Goal: Transaction & Acquisition: Download file/media

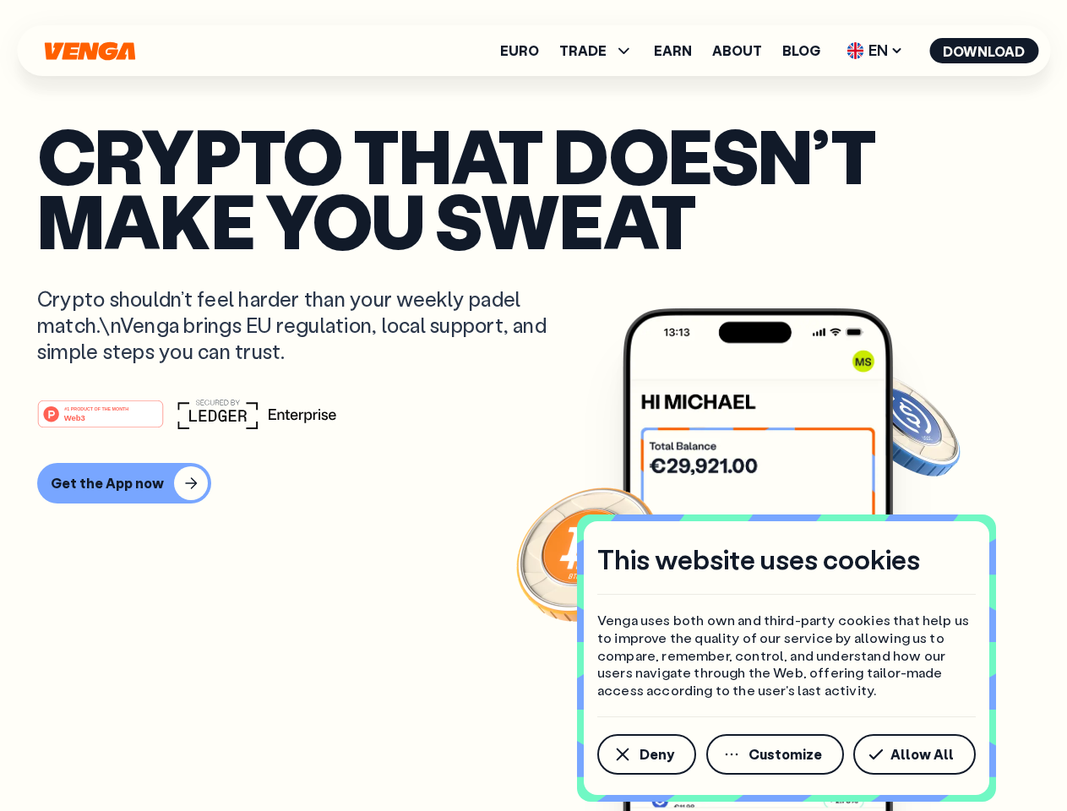
click at [533, 406] on div "#1 PRODUCT OF THE MONTH Web3" at bounding box center [533, 414] width 993 height 30
click at [646, 755] on span "Deny" at bounding box center [657, 755] width 35 height 14
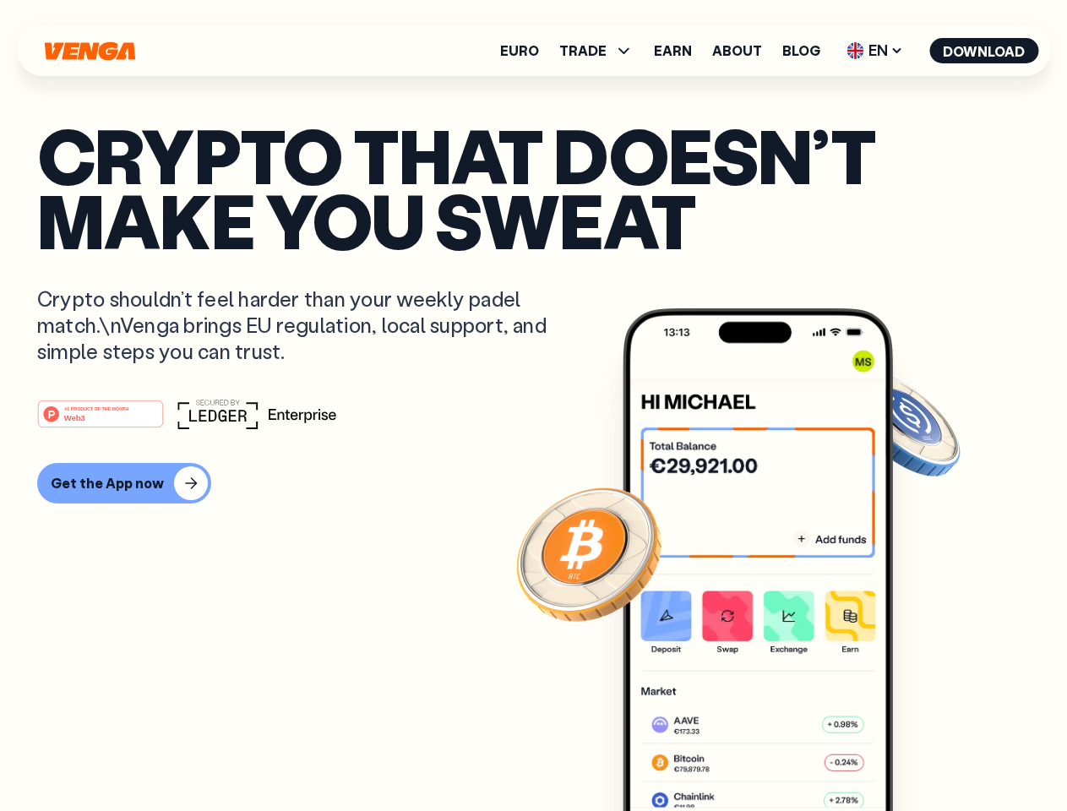
click at [777, 755] on img at bounding box center [758, 591] width 270 height 566
click at [918, 755] on article "Crypto that doesn’t make you sweat Crypto shouldn’t feel harder than your weekl…" at bounding box center [533, 440] width 993 height 634
click at [602, 51] on span "TRADE" at bounding box center [582, 51] width 47 height 14
click at [875, 51] on span "EN" at bounding box center [875, 50] width 68 height 27
click at [984, 51] on button "Download" at bounding box center [984, 50] width 109 height 25
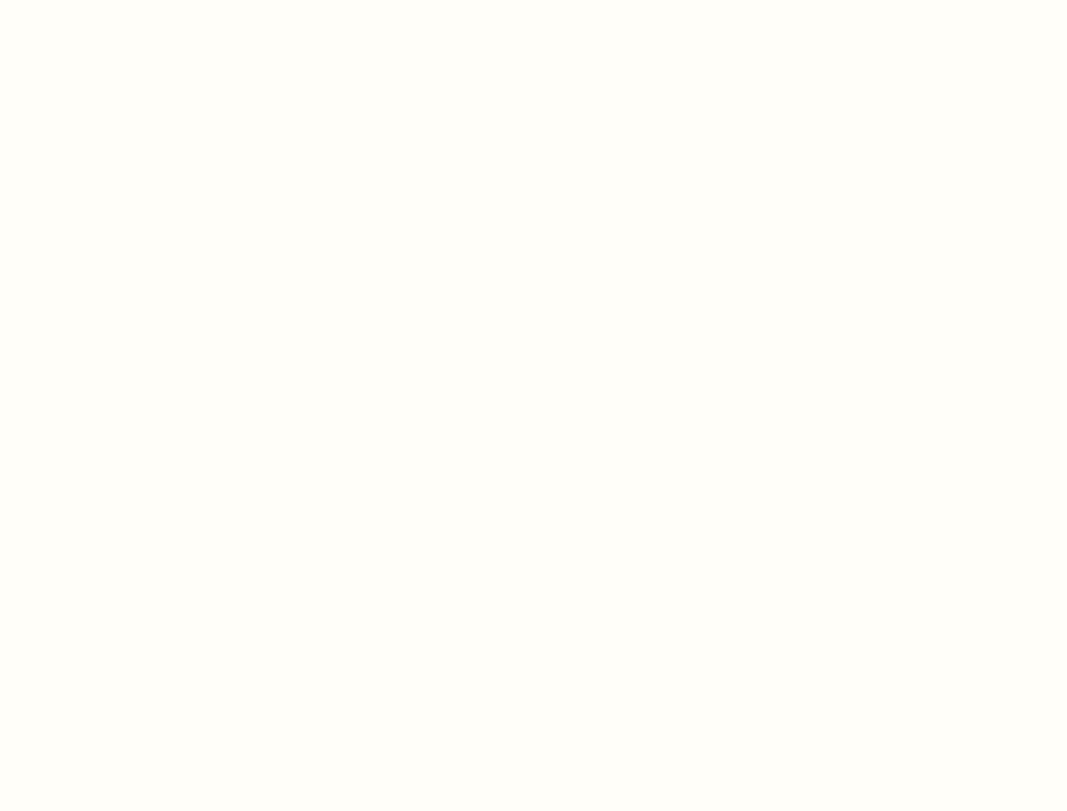
click at [122, 0] on html "This website uses cookies Venga uses both own and third-party cookies that help…" at bounding box center [533, 0] width 1067 height 0
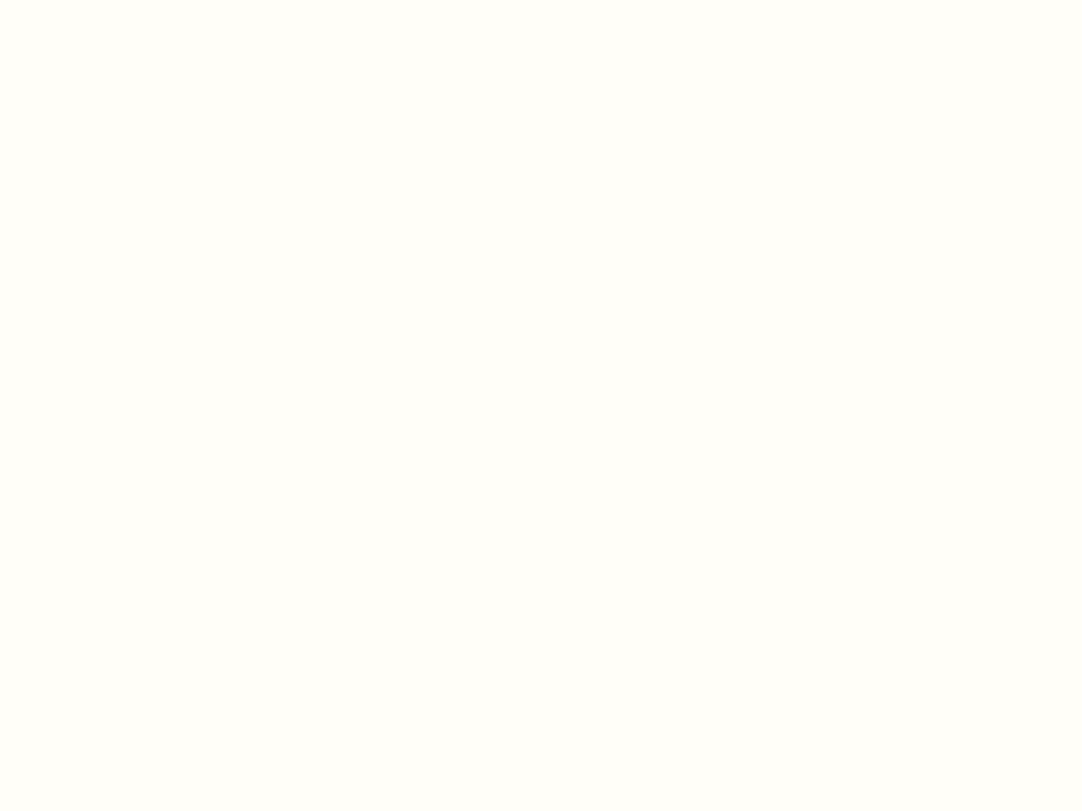
click at [103, 0] on html "This website uses cookies Venga uses both own and third-party cookies that help…" at bounding box center [541, 0] width 1082 height 0
